Goal: Navigation & Orientation: Find specific page/section

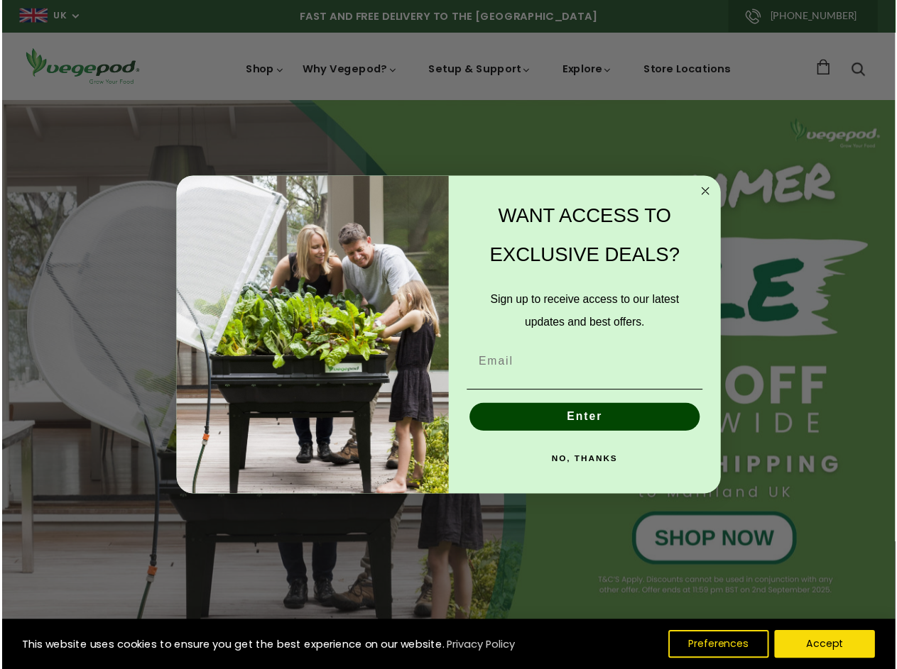
scroll to position [0, 3447]
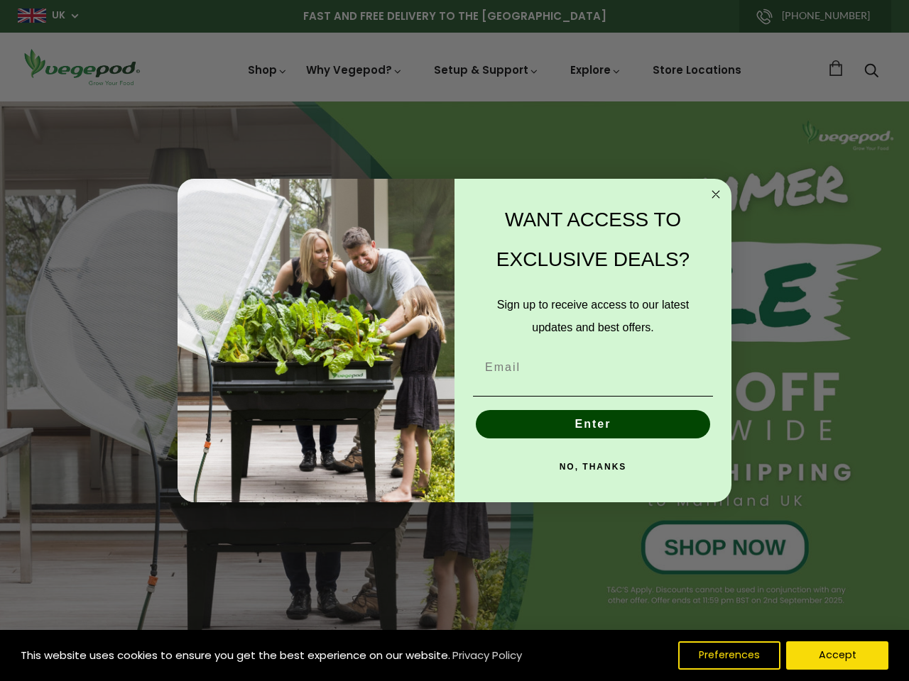
click at [454, 341] on div "WANT ACCESS TO EXCLUSIVE DEALS? Sign up to receive access to our latest updates…" at bounding box center [585, 341] width 263 height 296
click at [716, 195] on icon "Close dialog" at bounding box center [715, 194] width 7 height 7
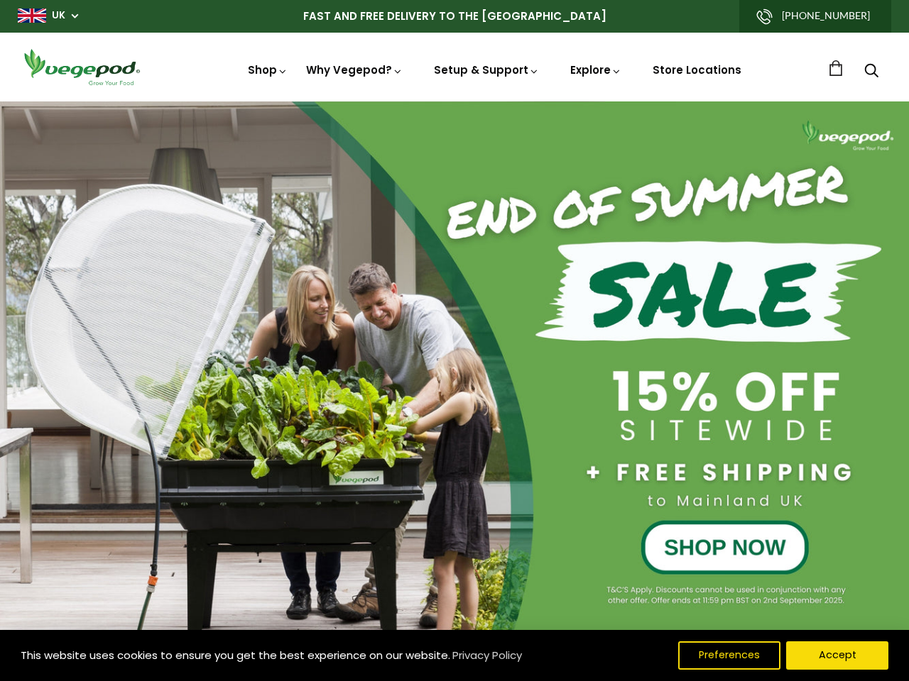
click at [593, 443] on button "Enter" at bounding box center [593, 457] width 234 height 28
click at [593, 478] on div "NO, THANKS" at bounding box center [593, 499] width 248 height 43
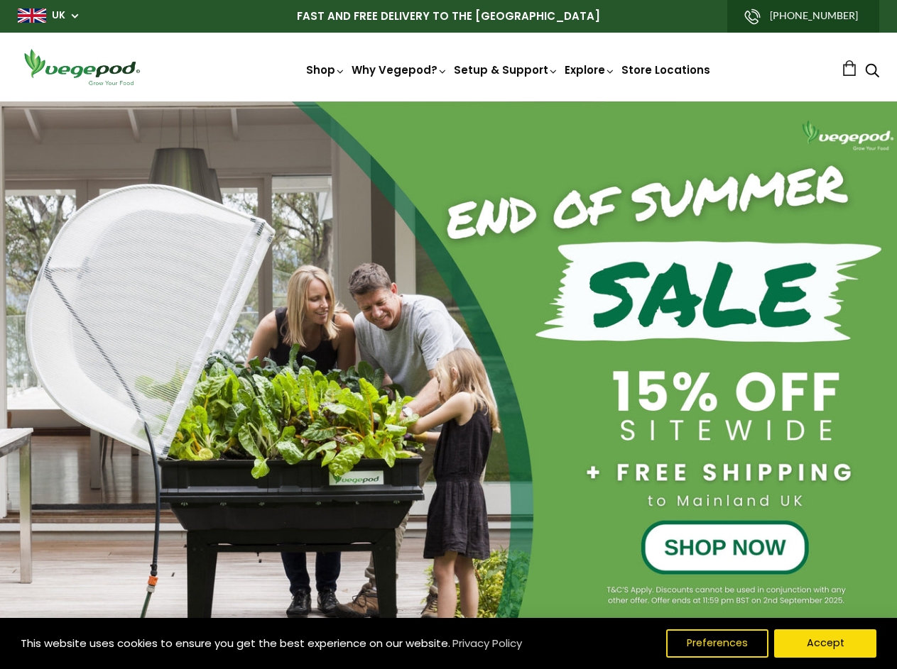
scroll to position [0, 424]
